Goal: Task Accomplishment & Management: Manage account settings

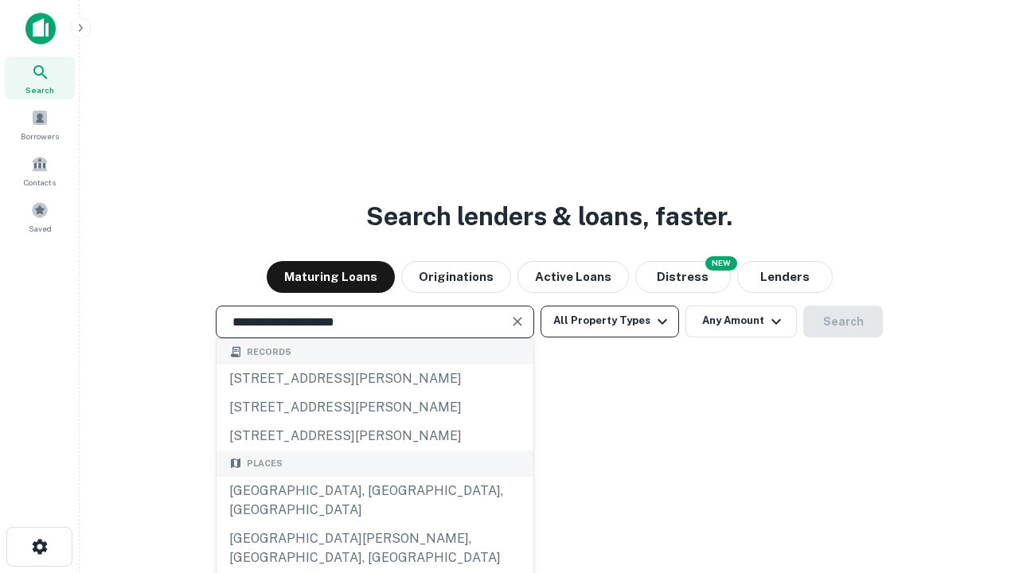
click at [374, 525] on div "[GEOGRAPHIC_DATA], [GEOGRAPHIC_DATA], [GEOGRAPHIC_DATA]" at bounding box center [375, 501] width 317 height 48
click at [610, 321] on button "All Property Types" at bounding box center [610, 322] width 139 height 32
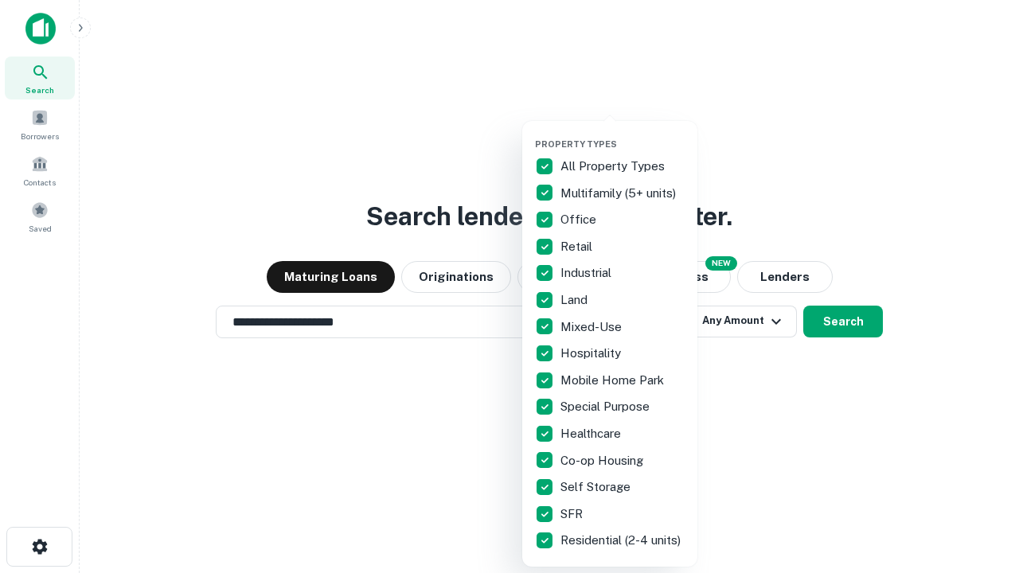
type input "**********"
click at [623, 134] on button "button" at bounding box center [622, 134] width 175 height 1
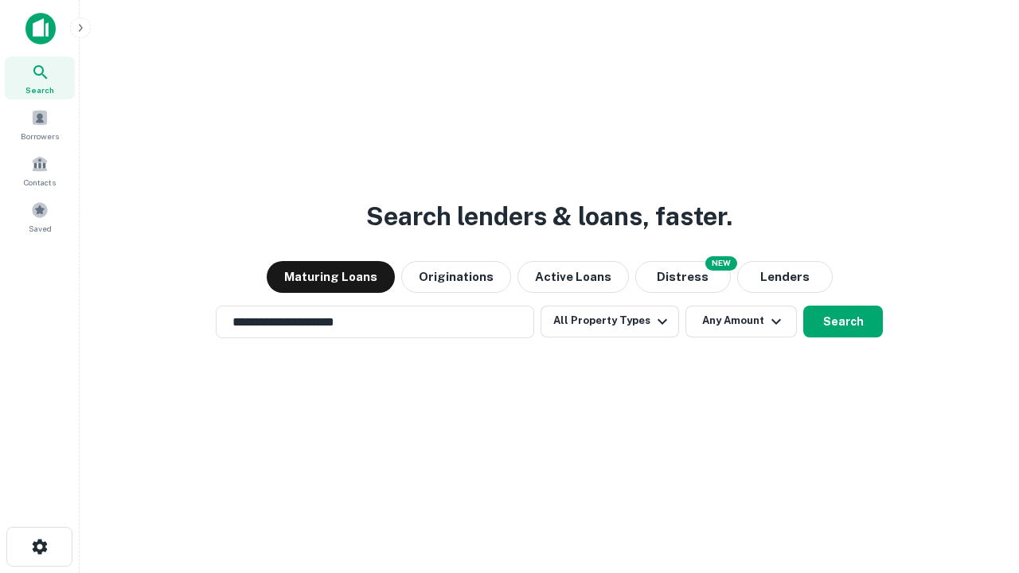
scroll to position [10, 192]
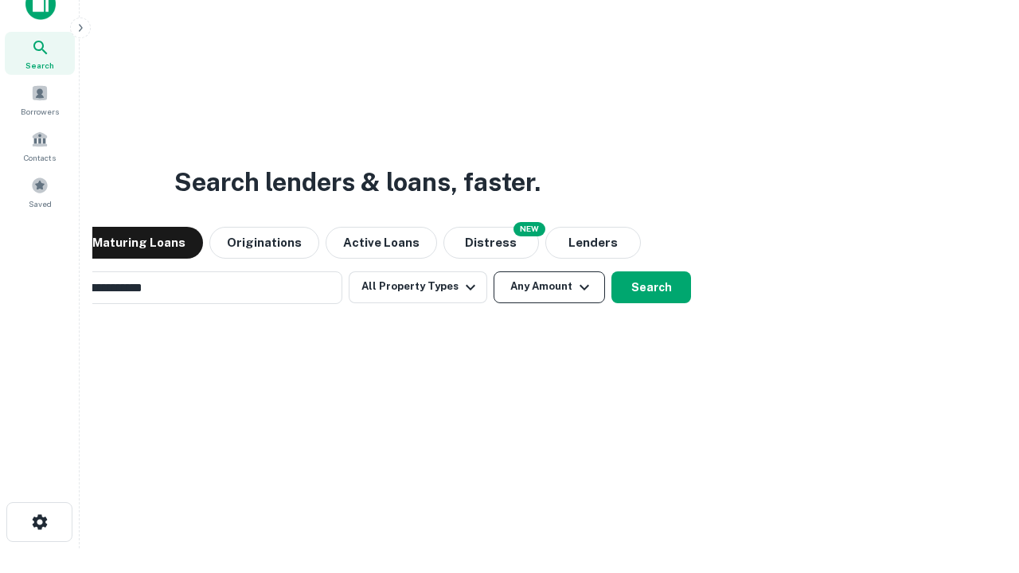
click at [494, 272] on button "Any Amount" at bounding box center [549, 288] width 111 height 32
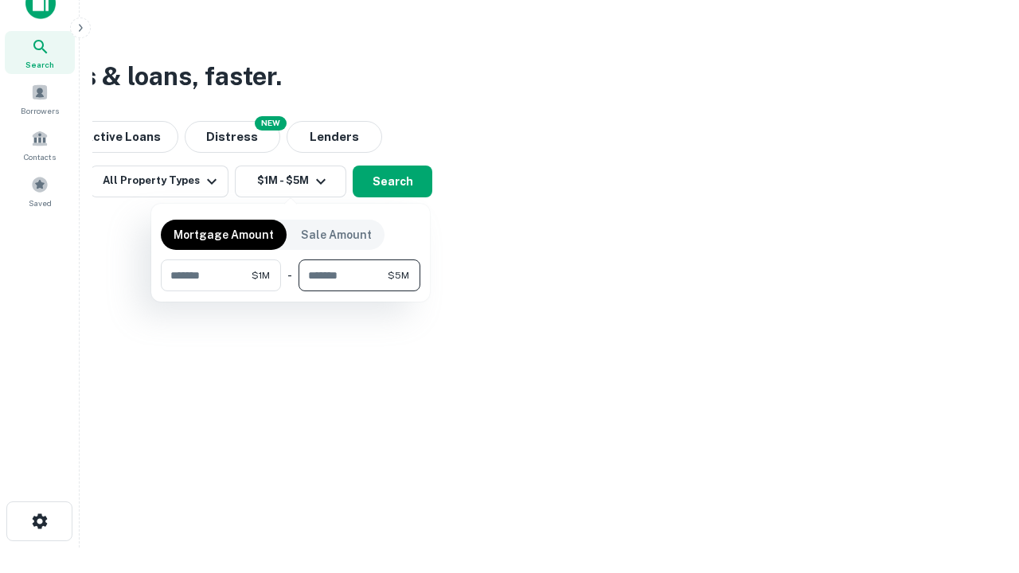
type input "*******"
click at [291, 291] on button "button" at bounding box center [291, 291] width 260 height 1
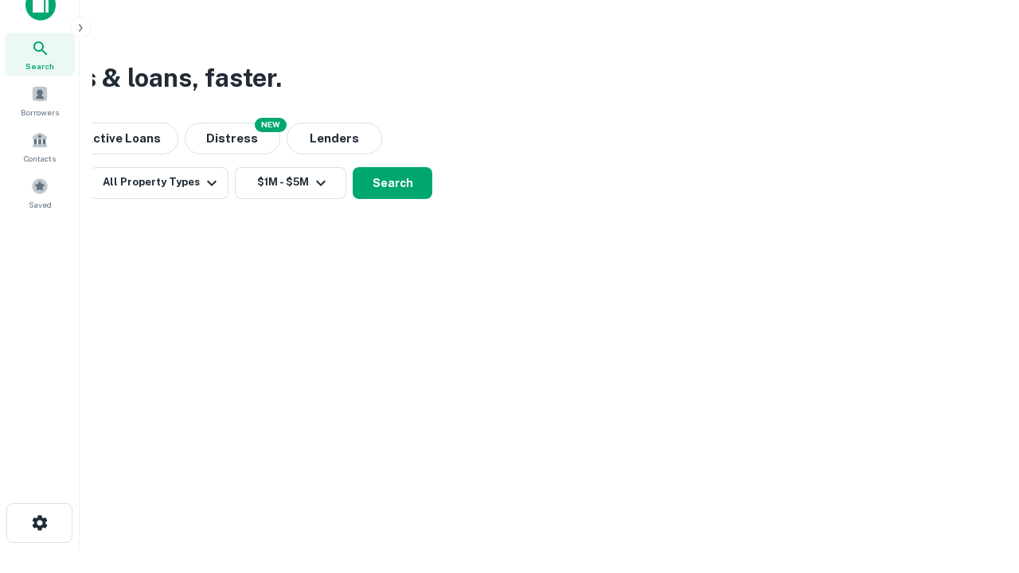
scroll to position [10, 294]
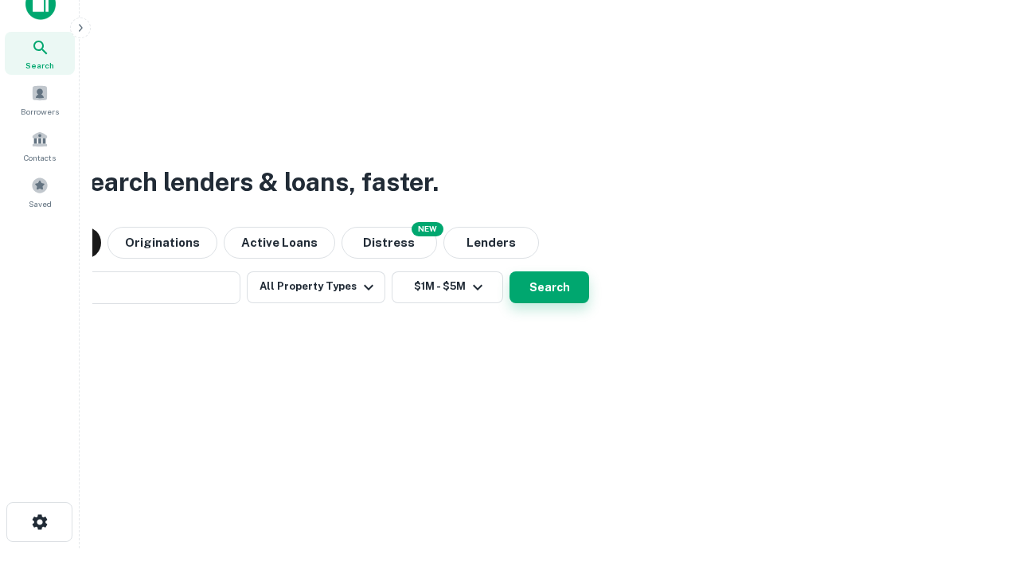
click at [510, 272] on button "Search" at bounding box center [550, 288] width 80 height 32
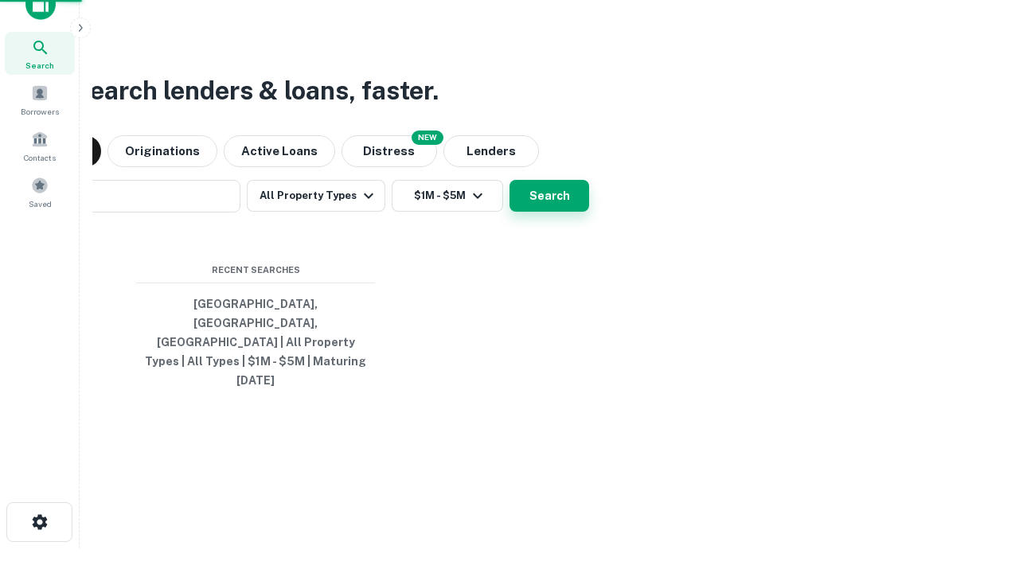
scroll to position [42, 451]
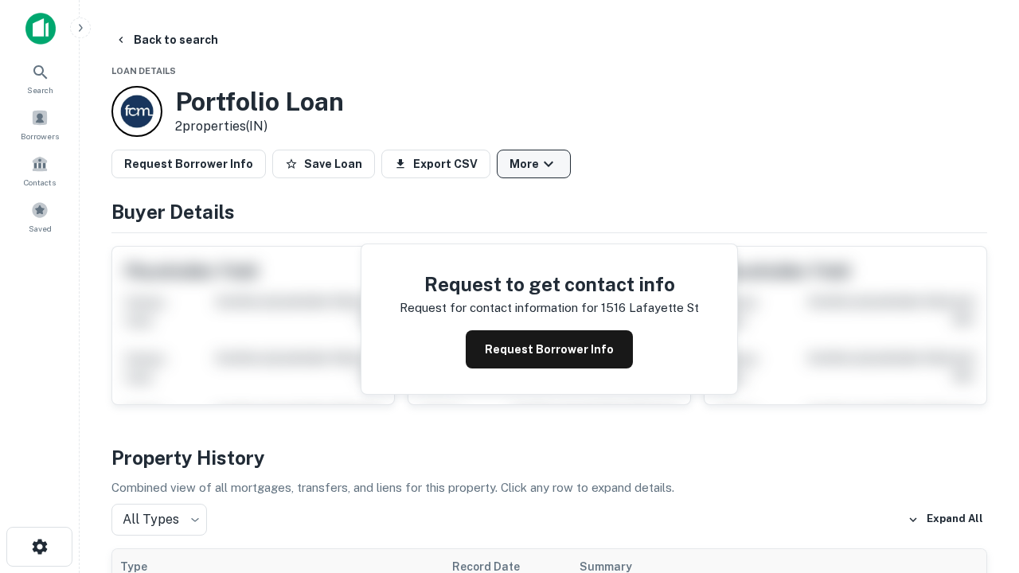
click at [533, 164] on button "More" at bounding box center [534, 164] width 74 height 29
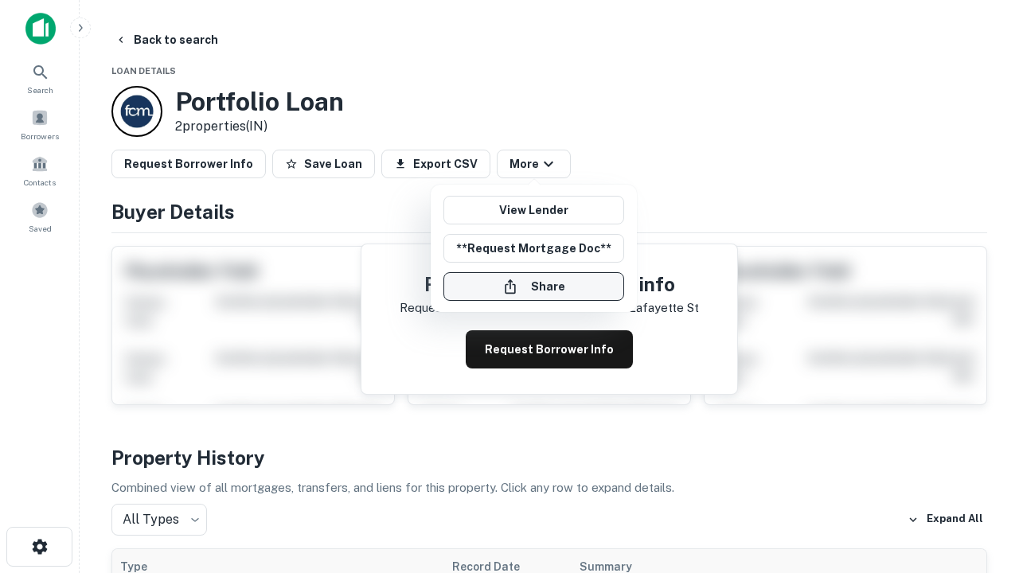
click at [533, 287] on button "Share" at bounding box center [534, 286] width 181 height 29
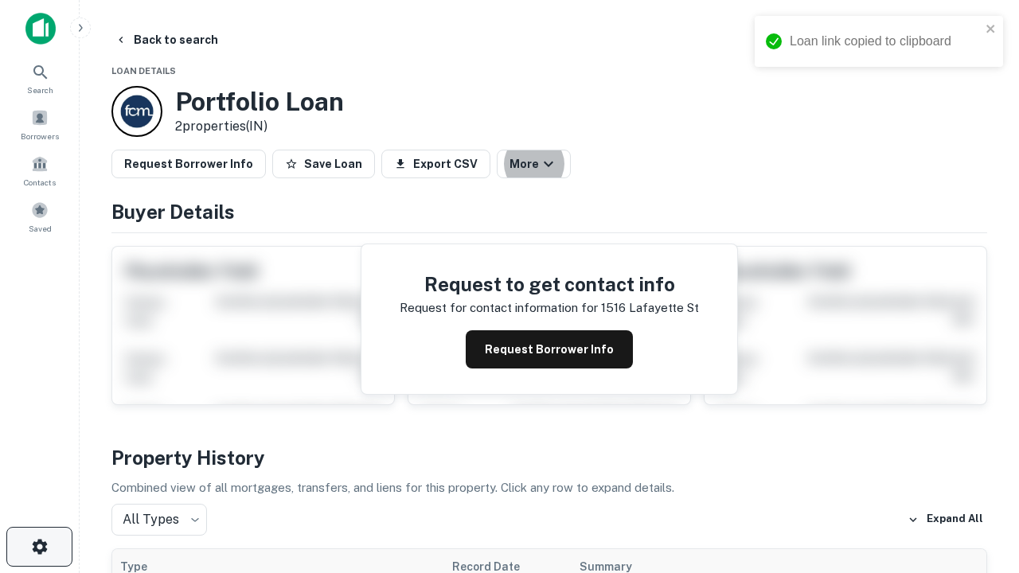
click at [39, 547] on icon "button" at bounding box center [39, 546] width 19 height 19
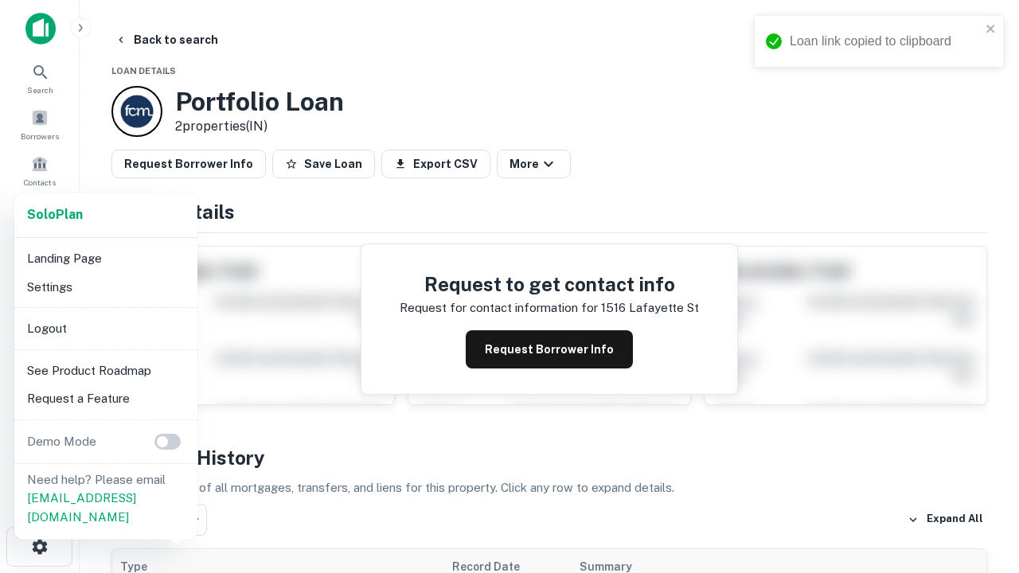
click at [105, 328] on li "Logout" at bounding box center [106, 329] width 170 height 29
